Goal: Transaction & Acquisition: Purchase product/service

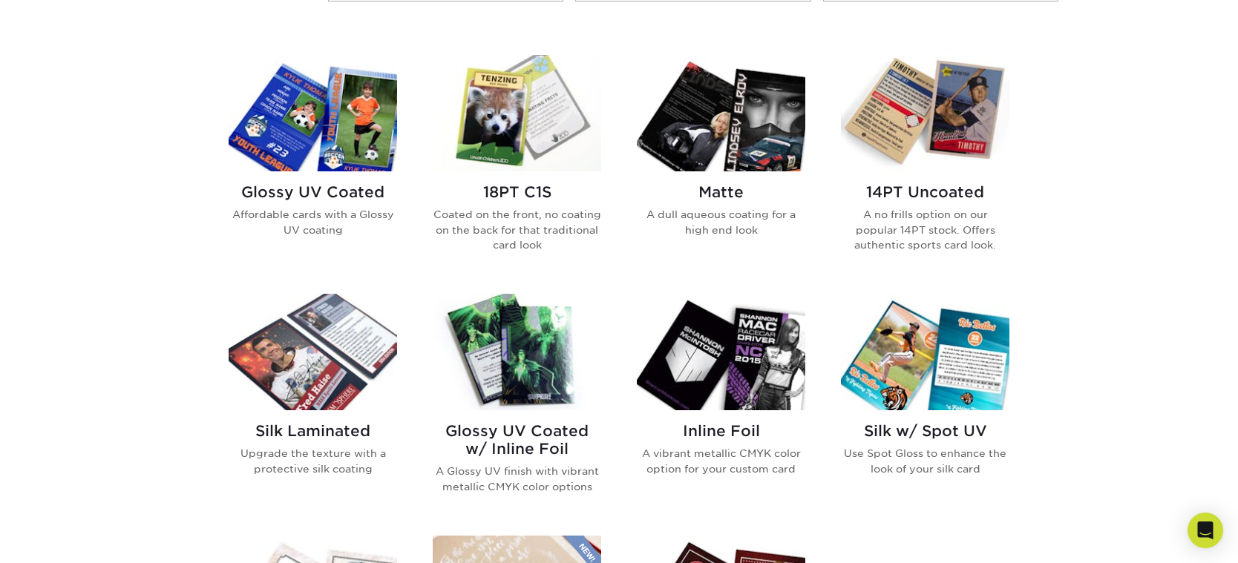
scroll to position [594, 0]
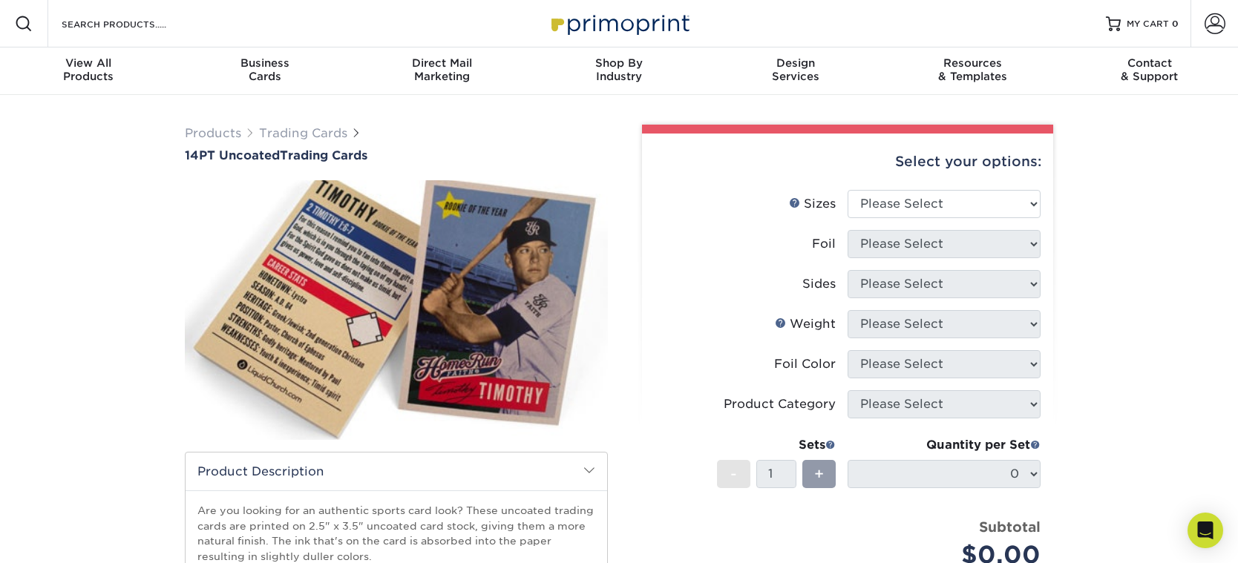
click at [942, 177] on div "Select your options:" at bounding box center [847, 162] width 387 height 56
click at [933, 198] on select "Please Select 2.5" x 3.5"" at bounding box center [943, 204] width 193 height 28
select select "2.50x3.50"
click at [847, 190] on select "Please Select 2.5" x 3.5"" at bounding box center [943, 204] width 193 height 28
click at [881, 250] on select "Please Select Yes No" at bounding box center [943, 244] width 193 height 28
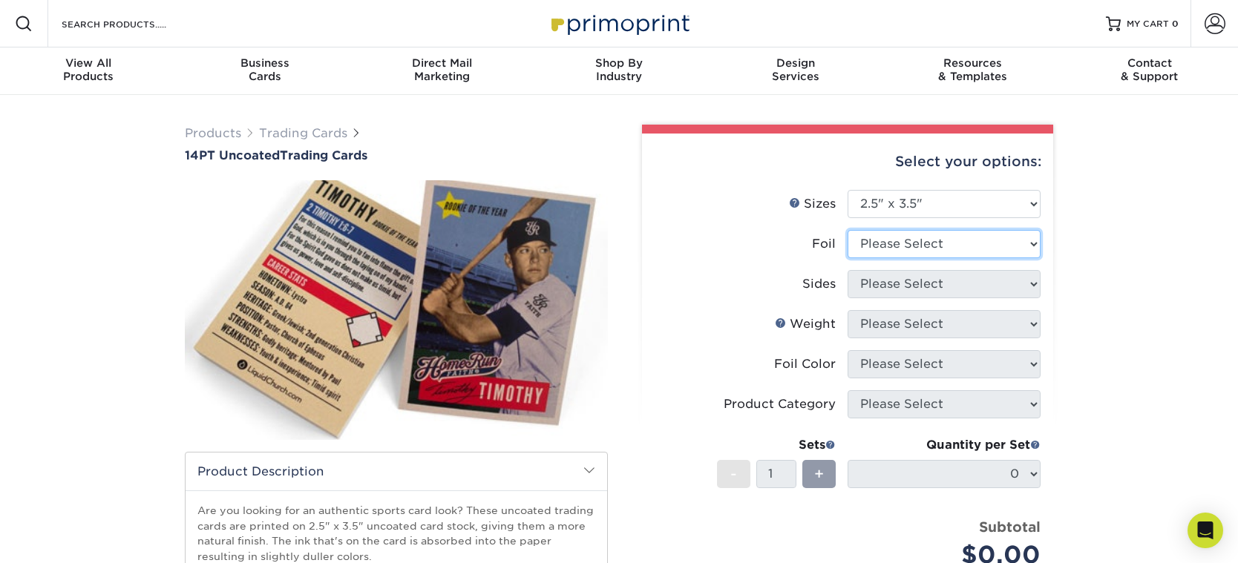
click at [847, 230] on select "Please Select Yes No" at bounding box center [943, 244] width 193 height 28
click at [880, 229] on li "Sizes Help Sizes Please Select 2.5" x 3.5"" at bounding box center [847, 210] width 386 height 40
click at [884, 230] on select "Please Select Yes No" at bounding box center [943, 244] width 193 height 28
select select "1"
click at [847, 230] on select "Please Select Yes No" at bounding box center [943, 244] width 193 height 28
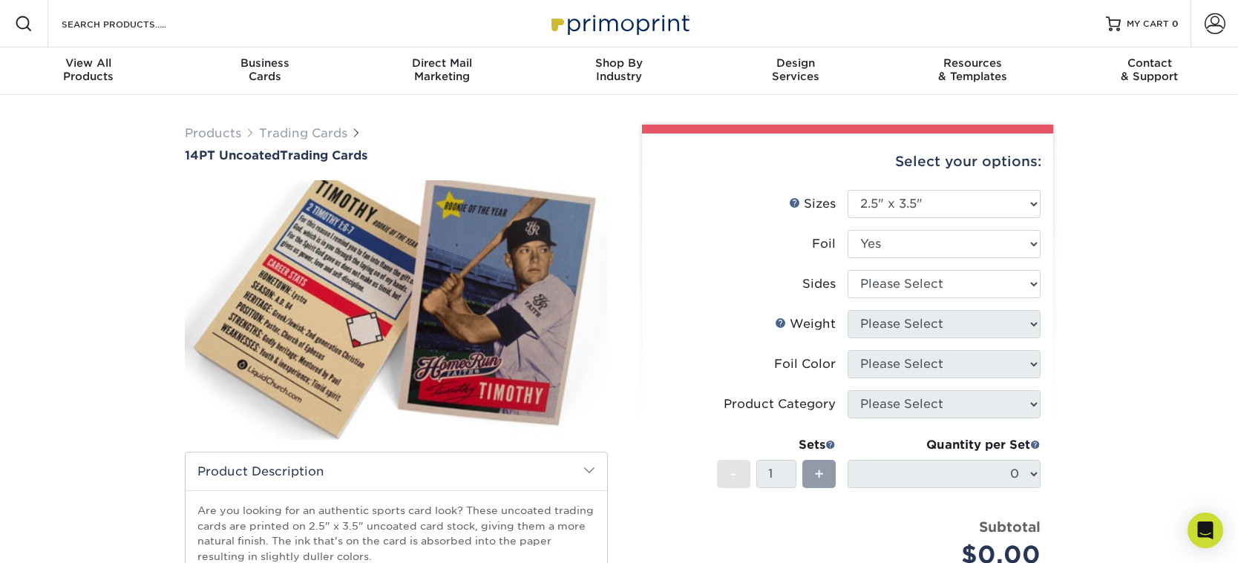
click at [801, 268] on li "Foil Please Select Yes No" at bounding box center [847, 250] width 386 height 40
click at [892, 287] on select "Please Select Print Both Sides - Foil Both Sides Print Both Sides - Foil Front …" at bounding box center [943, 284] width 193 height 28
select select "a75ac2f1-9911-48d6-841d-245b5ac08f27"
click at [847, 270] on select "Please Select Print Both Sides - Foil Both Sides Print Both Sides - Foil Front …" at bounding box center [943, 284] width 193 height 28
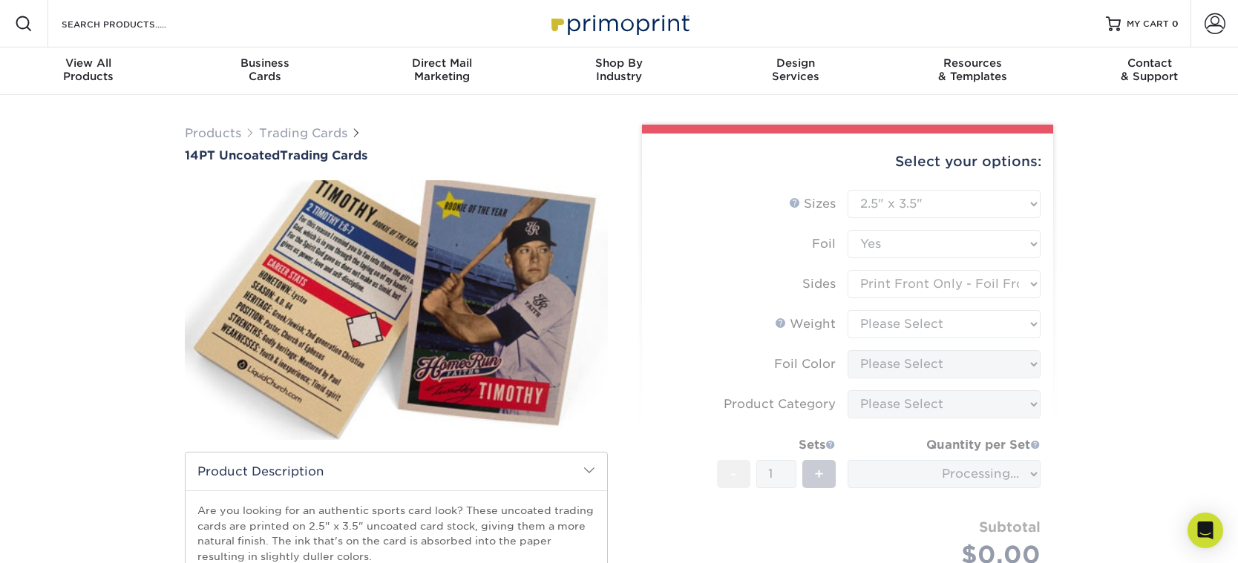
click at [804, 350] on form "Sizes Help Sizes Please Select 2.5" x 3.5" Foil Please Select Yes No -" at bounding box center [847, 396] width 387 height 413
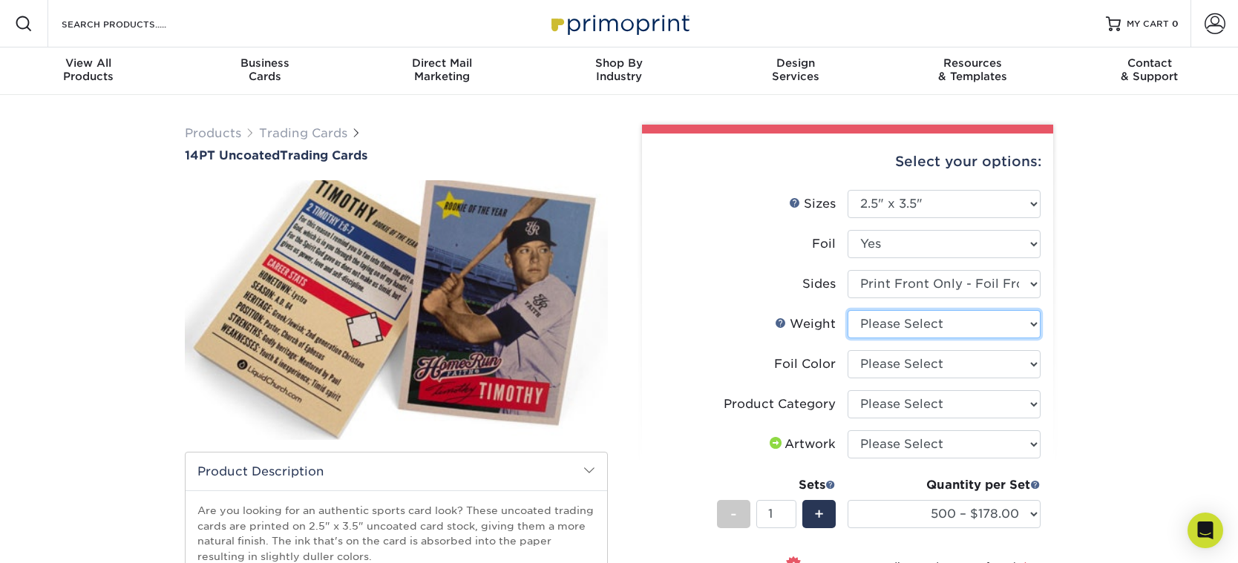
drag, startPoint x: 898, startPoint y: 324, endPoint x: 890, endPoint y: 333, distance: 12.6
click at [898, 324] on select "Please Select 14PT Uncoated" at bounding box center [943, 324] width 193 height 28
select select "14PT Uncoated"
click at [847, 310] on select "Please Select 14PT Uncoated" at bounding box center [943, 324] width 193 height 28
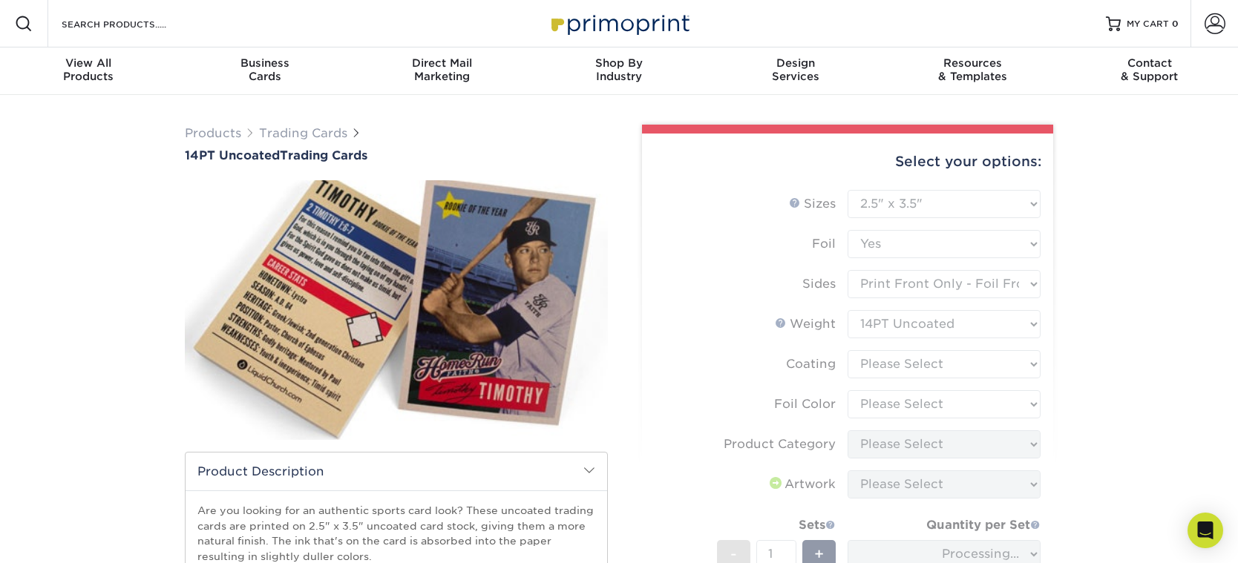
click at [890, 365] on form "Sizes Help Sizes Please Select 2.5" x 3.5" Foil Please Select Yes No -" at bounding box center [847, 436] width 387 height 493
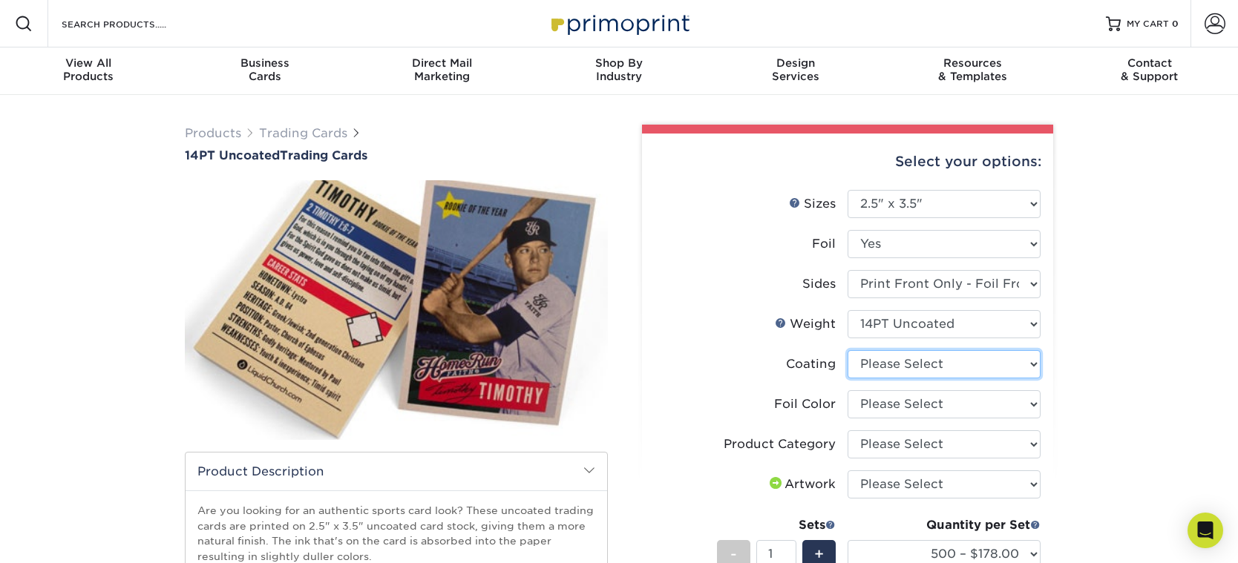
click at [923, 354] on select at bounding box center [943, 364] width 193 height 28
select select "3e7618de-abca-4bda-9f97-8b9129e913d8"
click at [847, 350] on select at bounding box center [943, 364] width 193 height 28
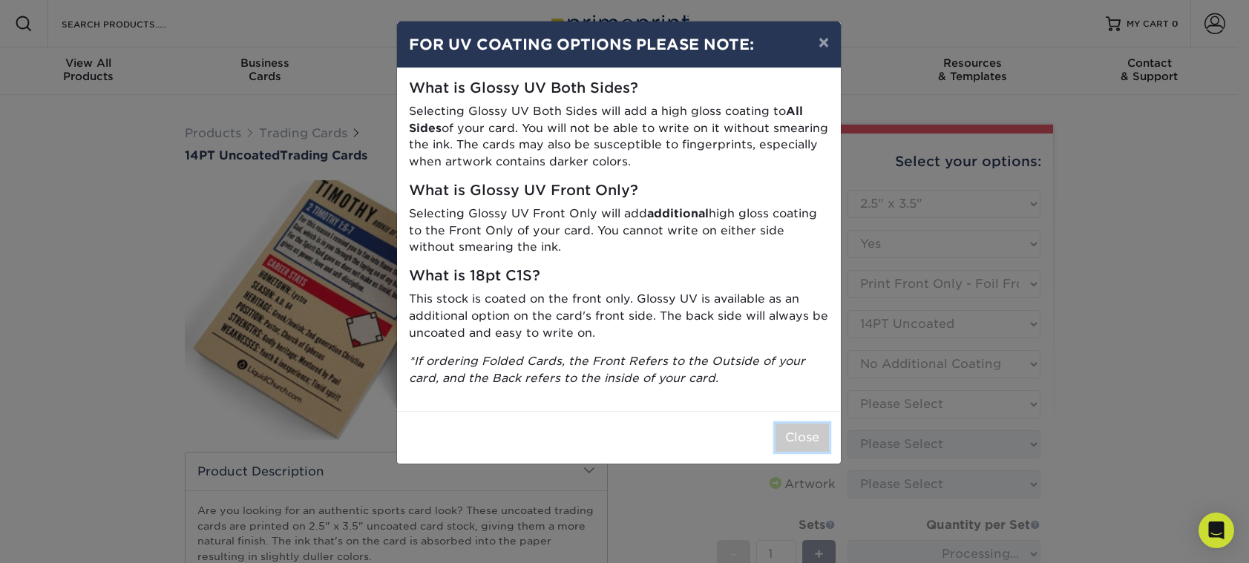
click at [802, 445] on button "Close" at bounding box center [801, 438] width 53 height 28
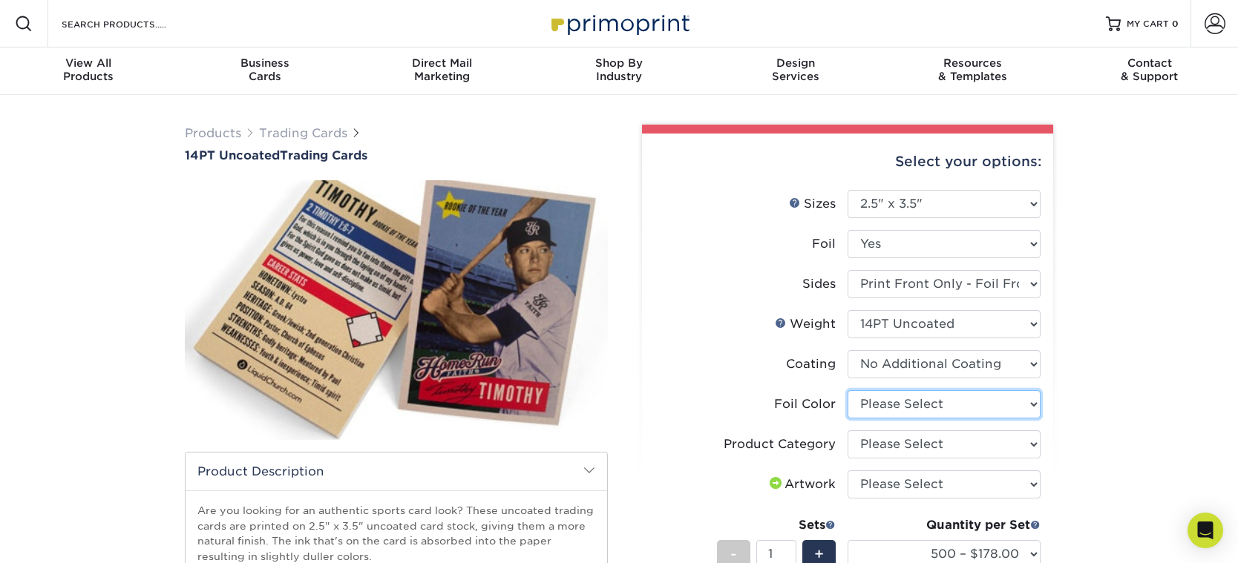
click at [873, 414] on select "Please Select Silver Foil Rose Gold Foil Red Foil Gold Foil Copper Foil Black F…" at bounding box center [943, 404] width 193 height 28
select select "19c808c5-3f38-4156-b693-40e0d033f953"
click at [847, 390] on select "Please Select Silver Foil Rose Gold Foil Red Foil Gold Foil Copper Foil Black F…" at bounding box center [943, 404] width 193 height 28
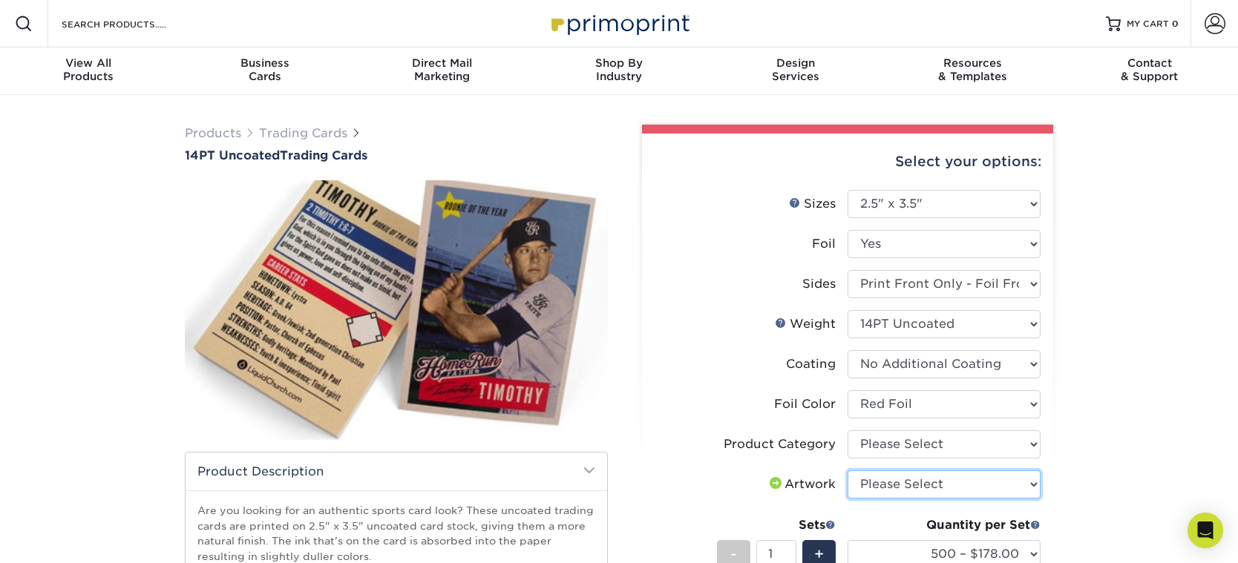
click at [913, 489] on select "Please Select I will upload files I need a design - $100" at bounding box center [943, 484] width 193 height 28
click at [913, 488] on select "Please Select I will upload files I need a design - $100" at bounding box center [943, 484] width 193 height 28
click at [790, 401] on div "Foil Color" at bounding box center [805, 404] width 62 height 18
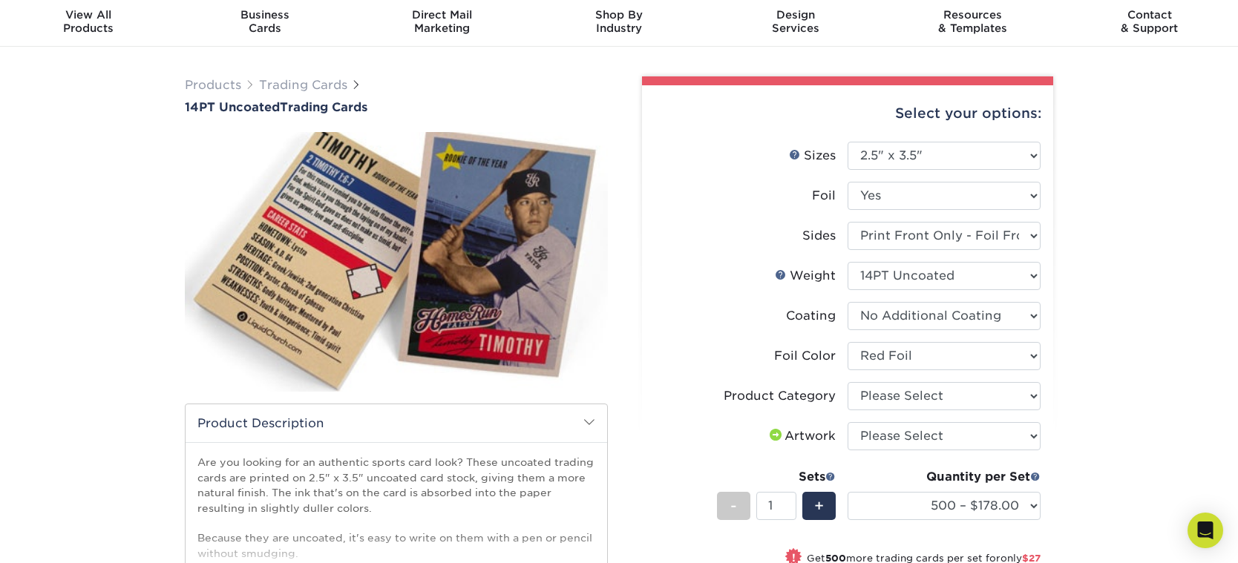
scroll to position [74, 0]
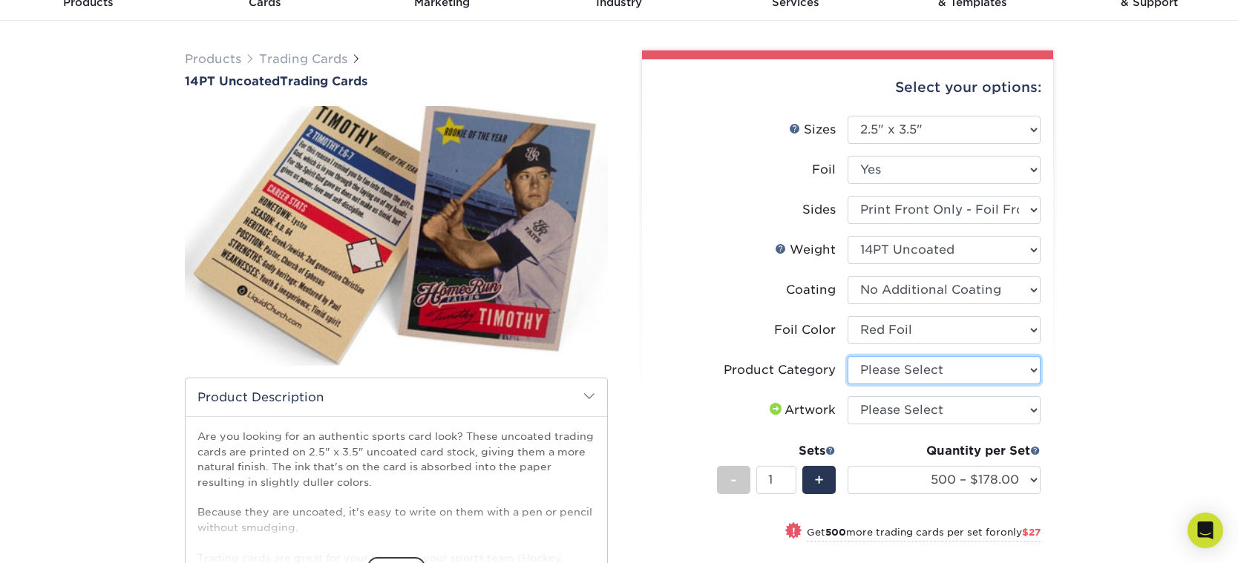
click at [927, 364] on select "Please Select Trading Cards" at bounding box center [943, 370] width 193 height 28
select select "c2f9bce9-36c2-409d-b101-c29d9d031e18"
click at [847, 356] on select "Please Select Trading Cards" at bounding box center [943, 370] width 193 height 28
click at [904, 410] on select "Please Select I will upload files I need a design - $100" at bounding box center [943, 410] width 193 height 28
select select "upload"
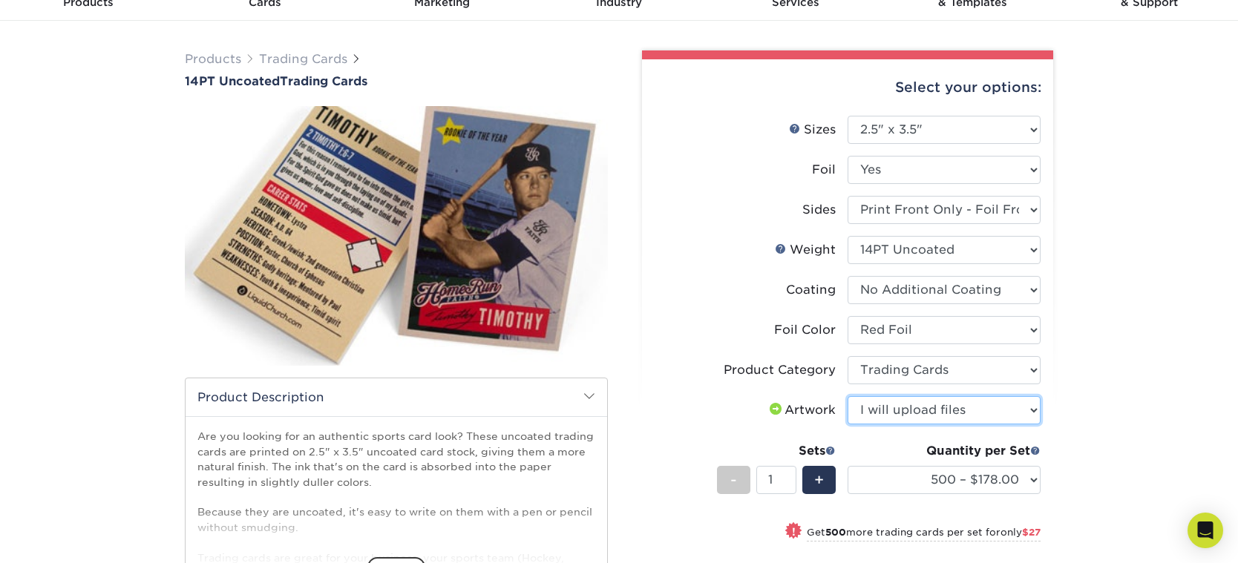
click at [847, 396] on select "Please Select I will upload files I need a design - $100" at bounding box center [943, 410] width 193 height 28
click at [1108, 375] on div "Products Trading Cards 14PT Uncoated Trading Cards show more Templates" at bounding box center [619, 428] width 1238 height 814
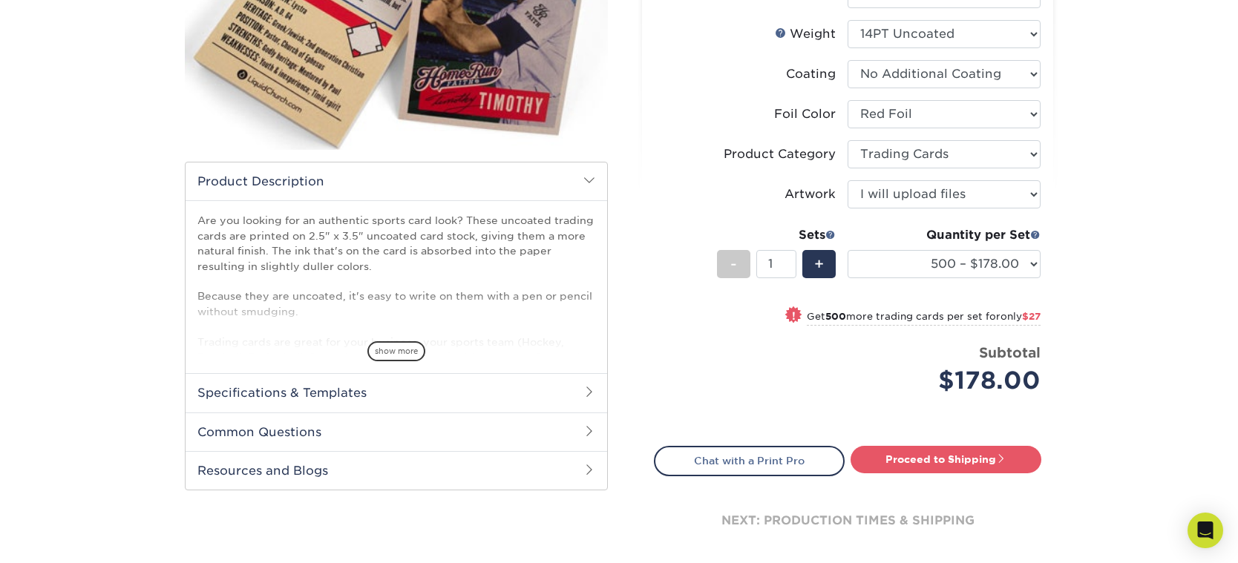
scroll to position [297, 0]
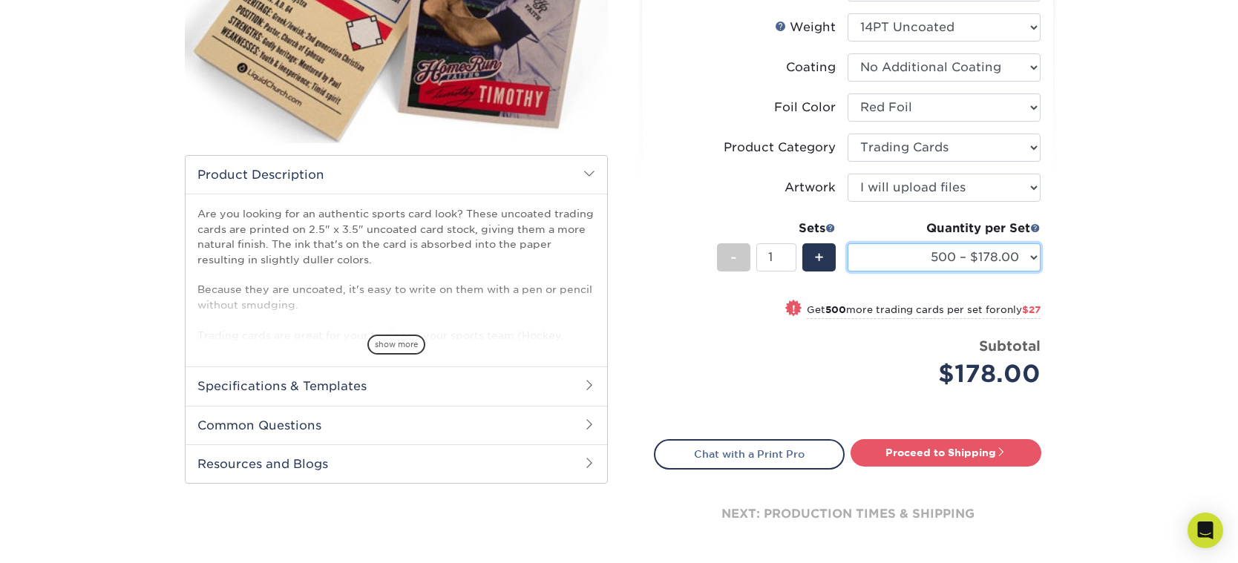
click at [1005, 255] on select "500 – $178.00 1000 – $205.00 2500 – $478.00 5000 – $908.00" at bounding box center [943, 257] width 193 height 28
click at [1003, 255] on select "500 – $178.00 1000 – $205.00 2500 – $478.00 5000 – $908.00" at bounding box center [943, 257] width 193 height 28
drag, startPoint x: 1129, startPoint y: 288, endPoint x: 1124, endPoint y: 295, distance: 9.1
click at [1129, 289] on div "Products Trading Cards 14PT Uncoated Trading Cards show more Templates" at bounding box center [619, 205] width 1238 height 814
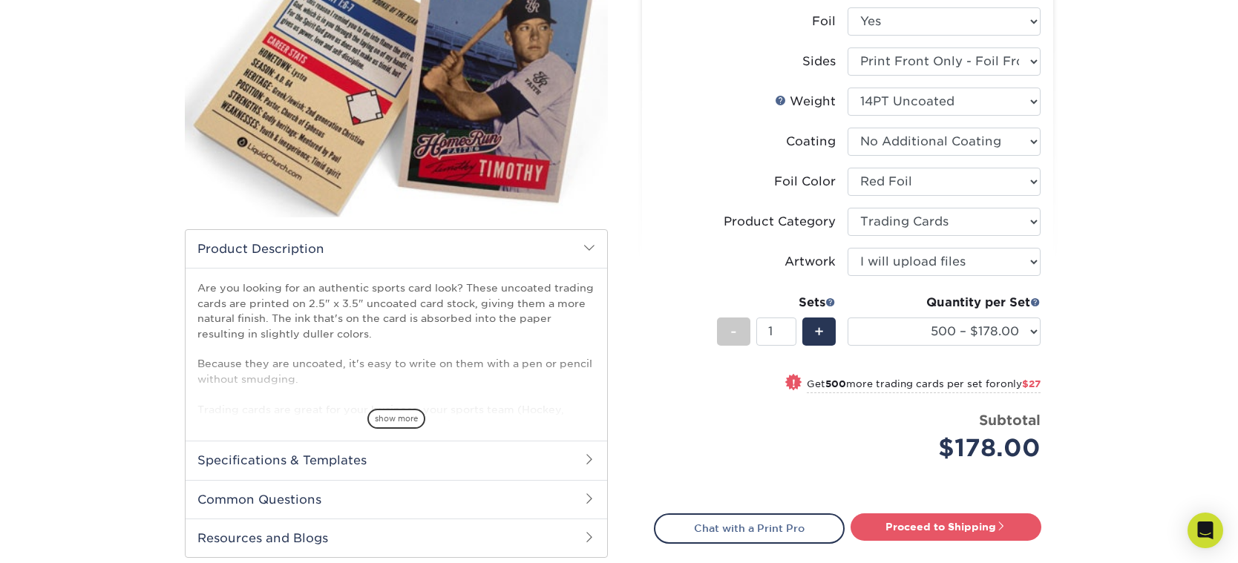
scroll to position [371, 0]
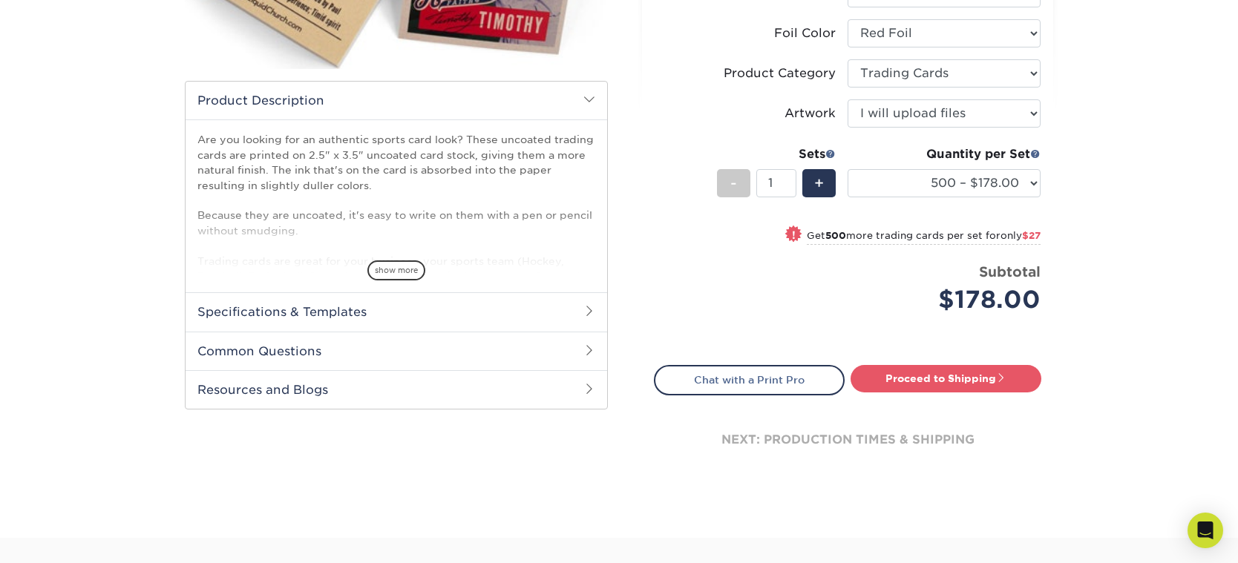
click at [456, 315] on h2 "Specifications & Templates" at bounding box center [395, 311] width 421 height 39
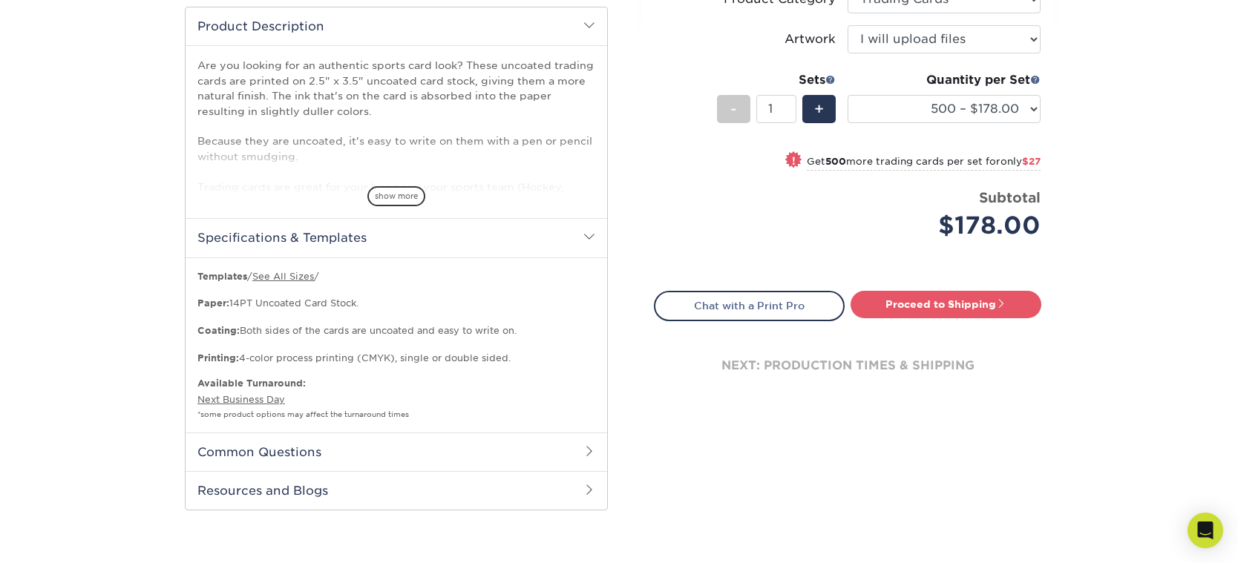
scroll to position [519, 0]
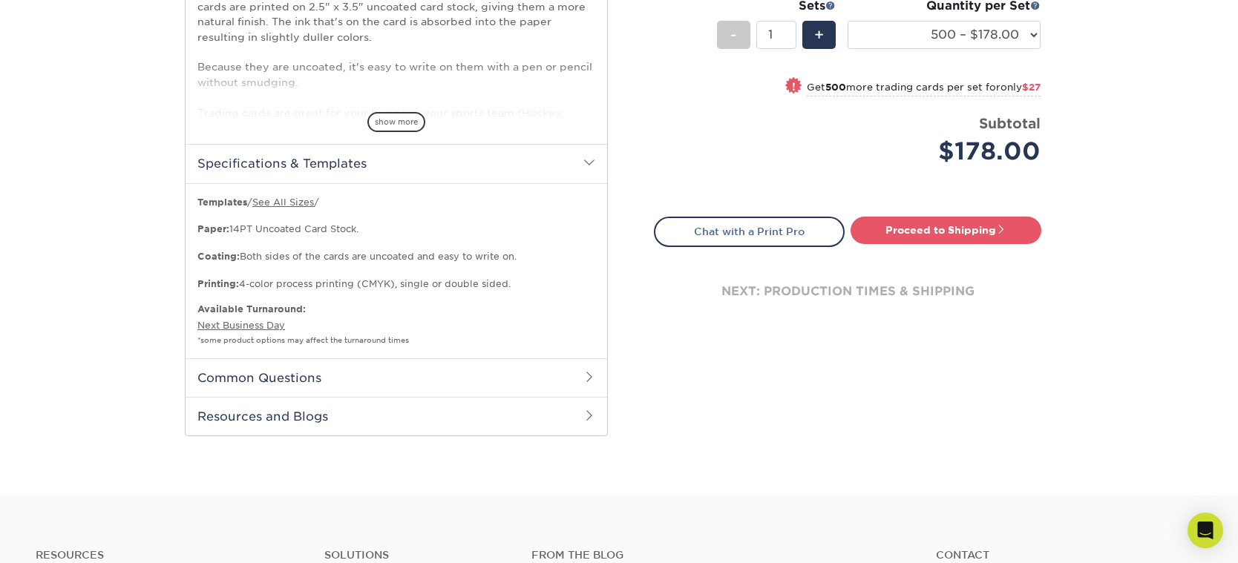
click at [387, 380] on h2 "Common Questions" at bounding box center [395, 377] width 421 height 39
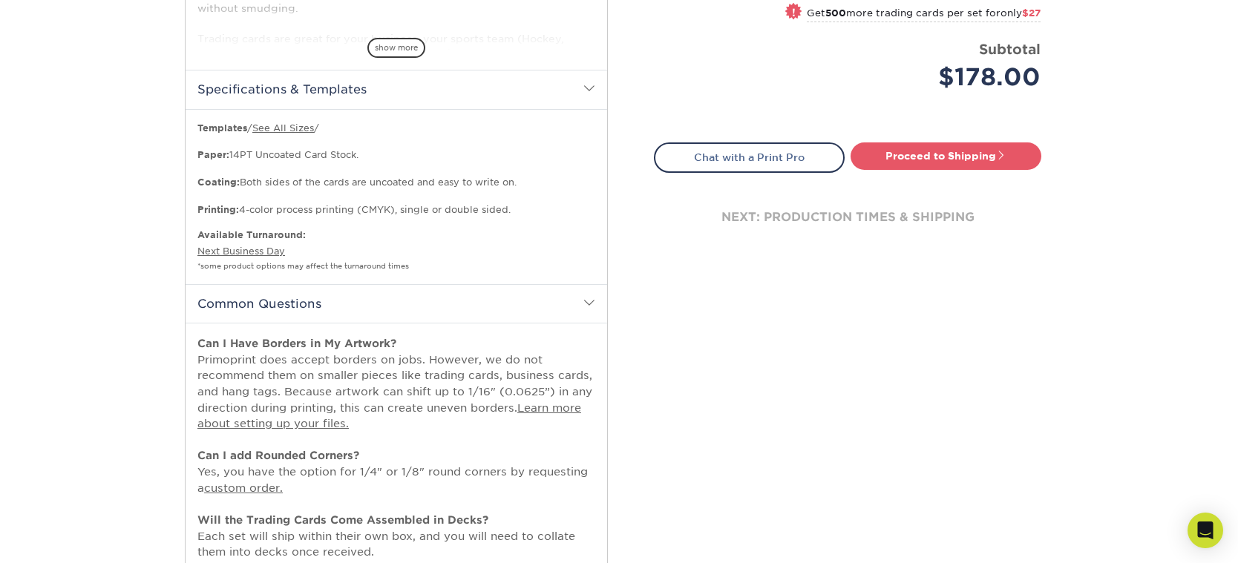
scroll to position [668, 0]
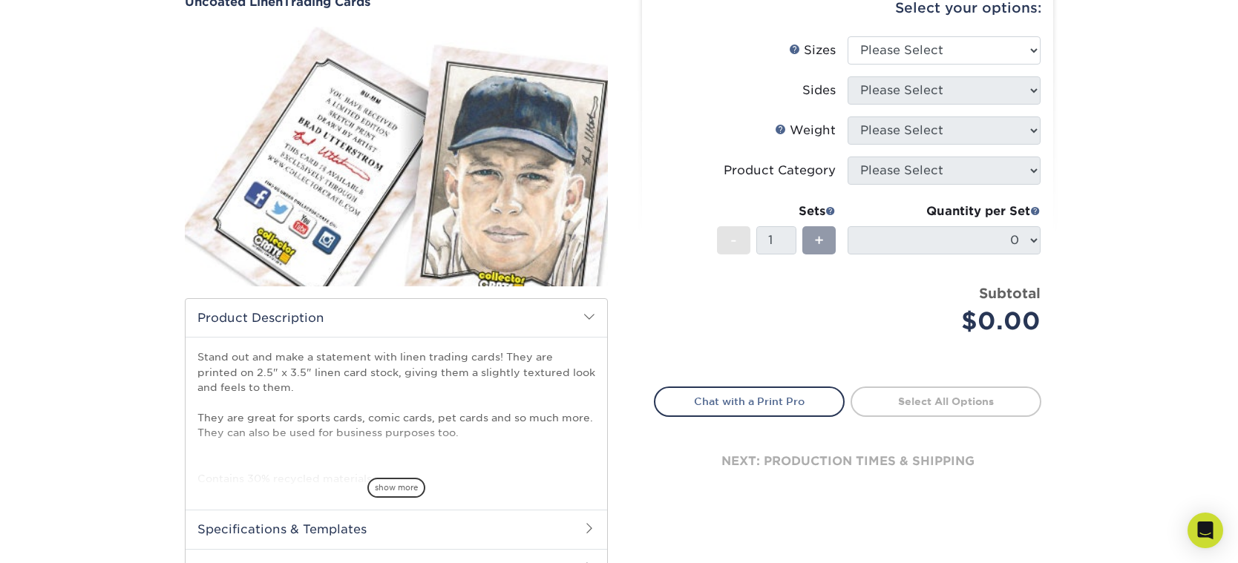
scroll to position [148, 0]
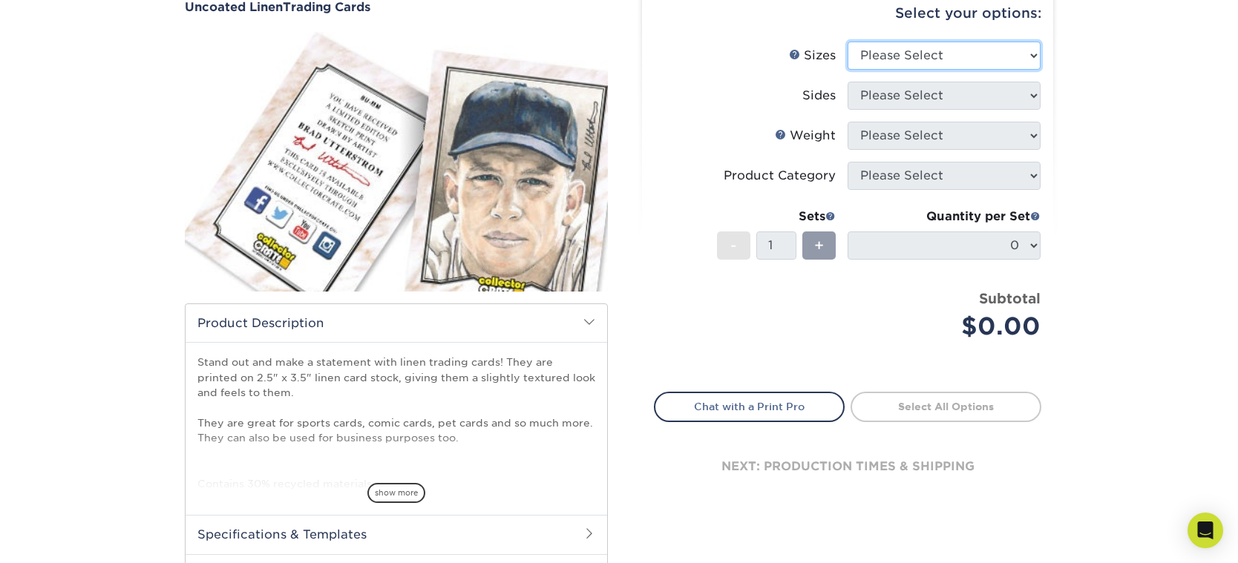
click at [898, 67] on select "Please Select 2.5" x 3.5"" at bounding box center [943, 56] width 193 height 28
select select "2.50x3.50"
click at [847, 42] on select "Please Select 2.5" x 3.5"" at bounding box center [943, 56] width 193 height 28
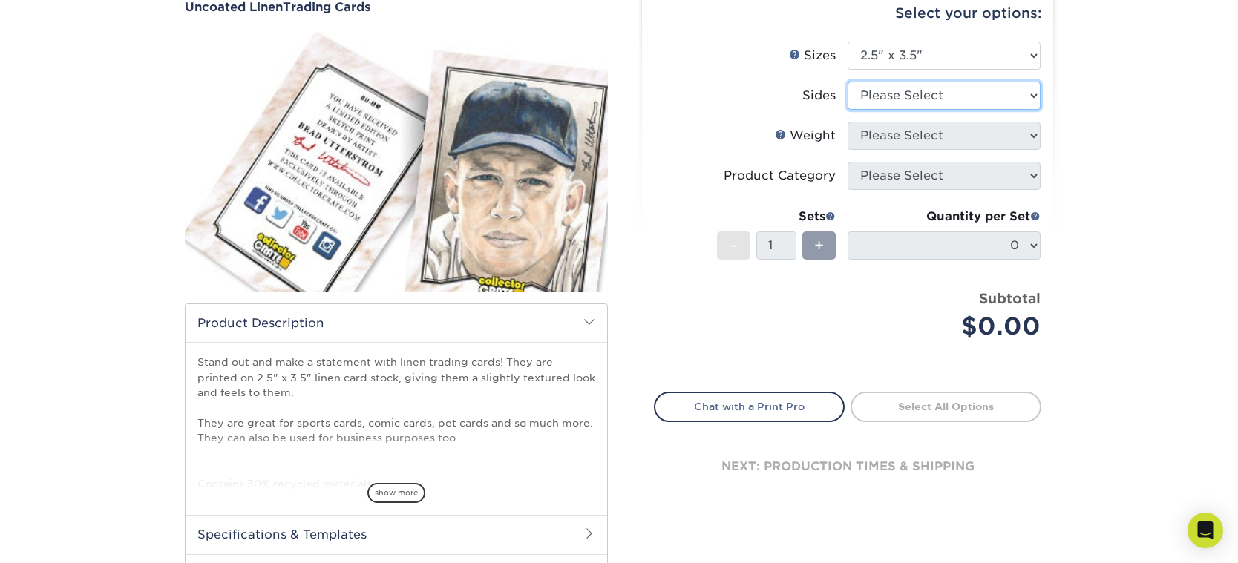
click at [893, 97] on select "Please Select Print Both Sides Print Front Only" at bounding box center [943, 96] width 193 height 28
select select "32d3c223-f82c-492b-b915-ba065a00862f"
click at [847, 82] on select "Please Select Print Both Sides Print Front Only" at bounding box center [943, 96] width 193 height 28
